Goal: Transaction & Acquisition: Purchase product/service

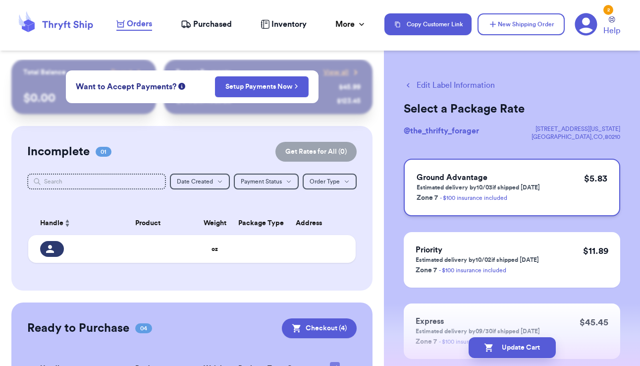
click at [438, 191] on p "Estimated delivery by 10/03 if shipped [DATE]" at bounding box center [478, 187] width 123 height 8
click at [491, 346] on icon "button" at bounding box center [489, 347] width 8 height 8
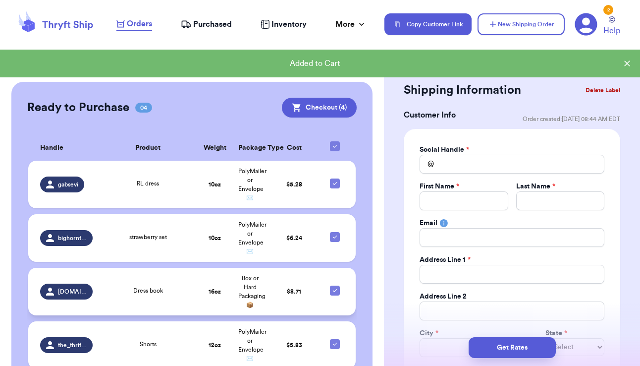
scroll to position [236, 0]
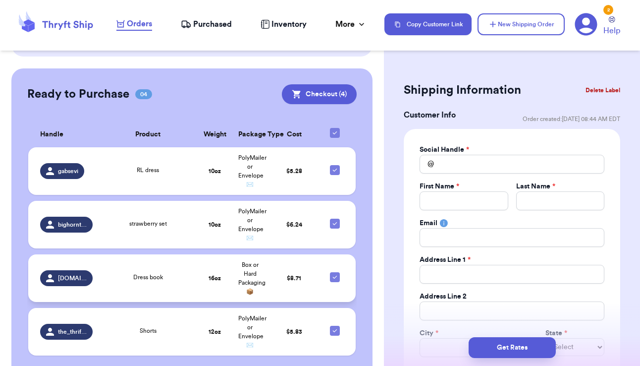
click at [333, 278] on icon at bounding box center [335, 277] width 4 height 3
click at [334, 272] on input "checkbox" at bounding box center [334, 272] width 0 height 0
checkbox input "false"
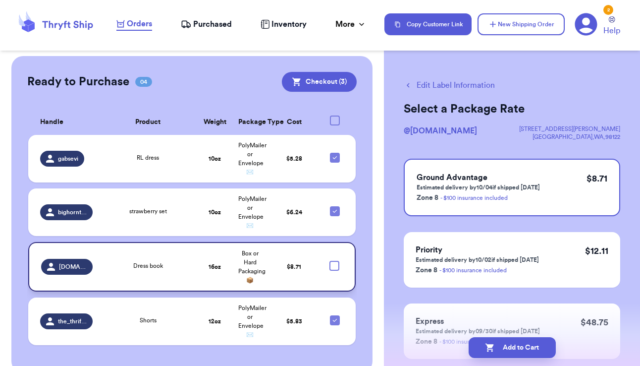
scroll to position [265, 0]
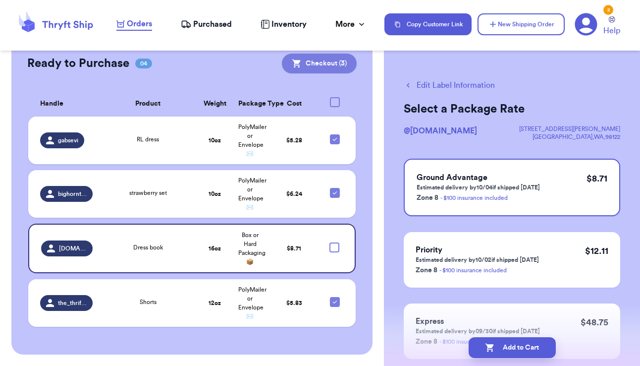
click at [312, 62] on button "Checkout ( 3 )" at bounding box center [319, 64] width 75 height 20
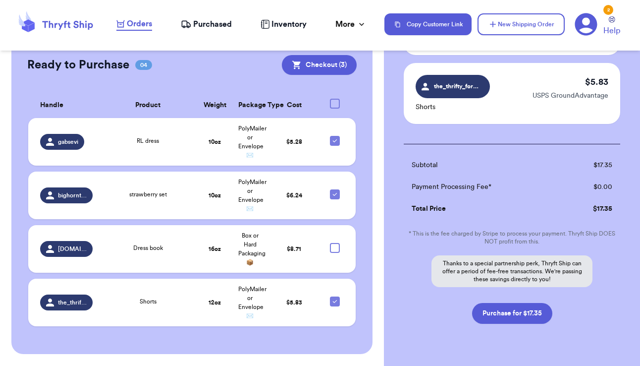
scroll to position [200, 0]
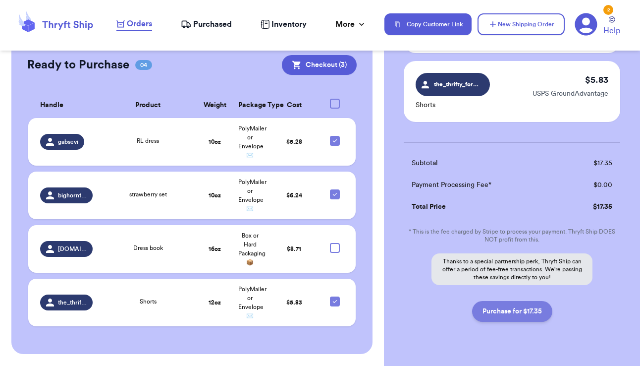
click at [528, 319] on button "Purchase for $17.35" at bounding box center [512, 311] width 80 height 21
checkbox input "false"
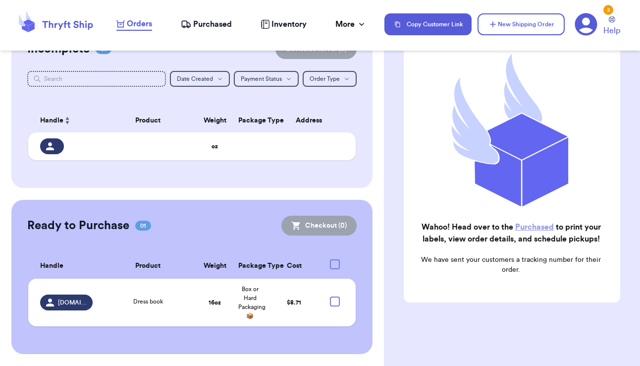
click at [546, 223] on link "Purchased" at bounding box center [534, 227] width 39 height 8
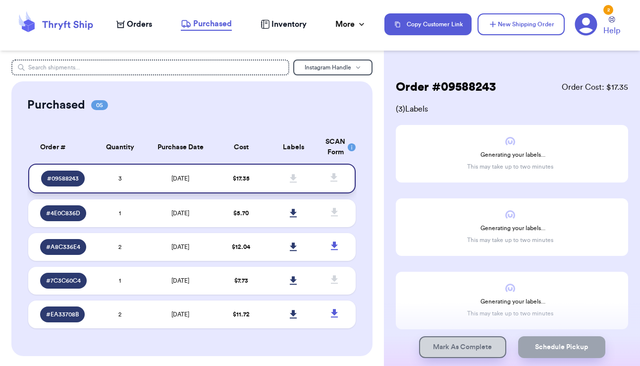
click at [57, 182] on span "# 09588243" at bounding box center [63, 178] width 32 height 8
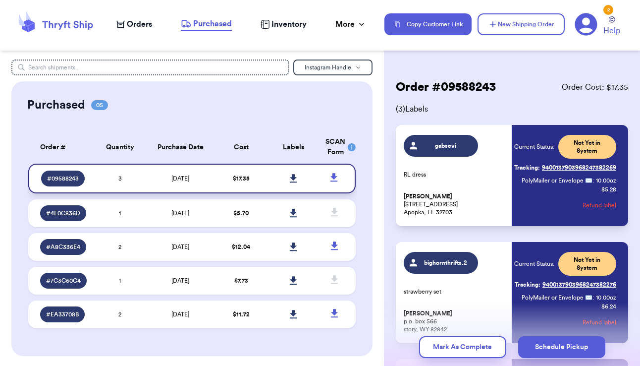
click at [290, 182] on icon at bounding box center [293, 178] width 7 height 8
